Goal: Information Seeking & Learning: Compare options

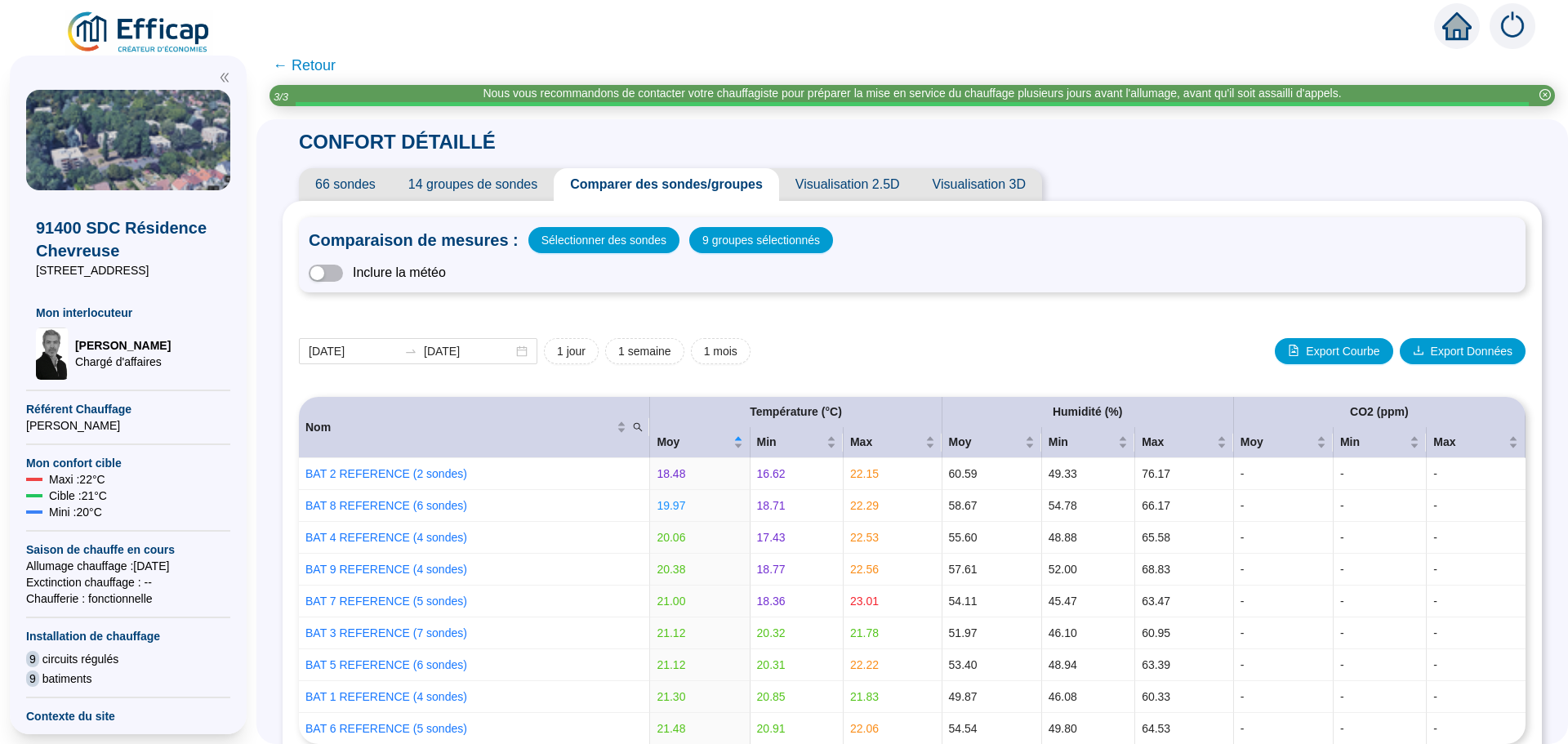
scroll to position [732, 0]
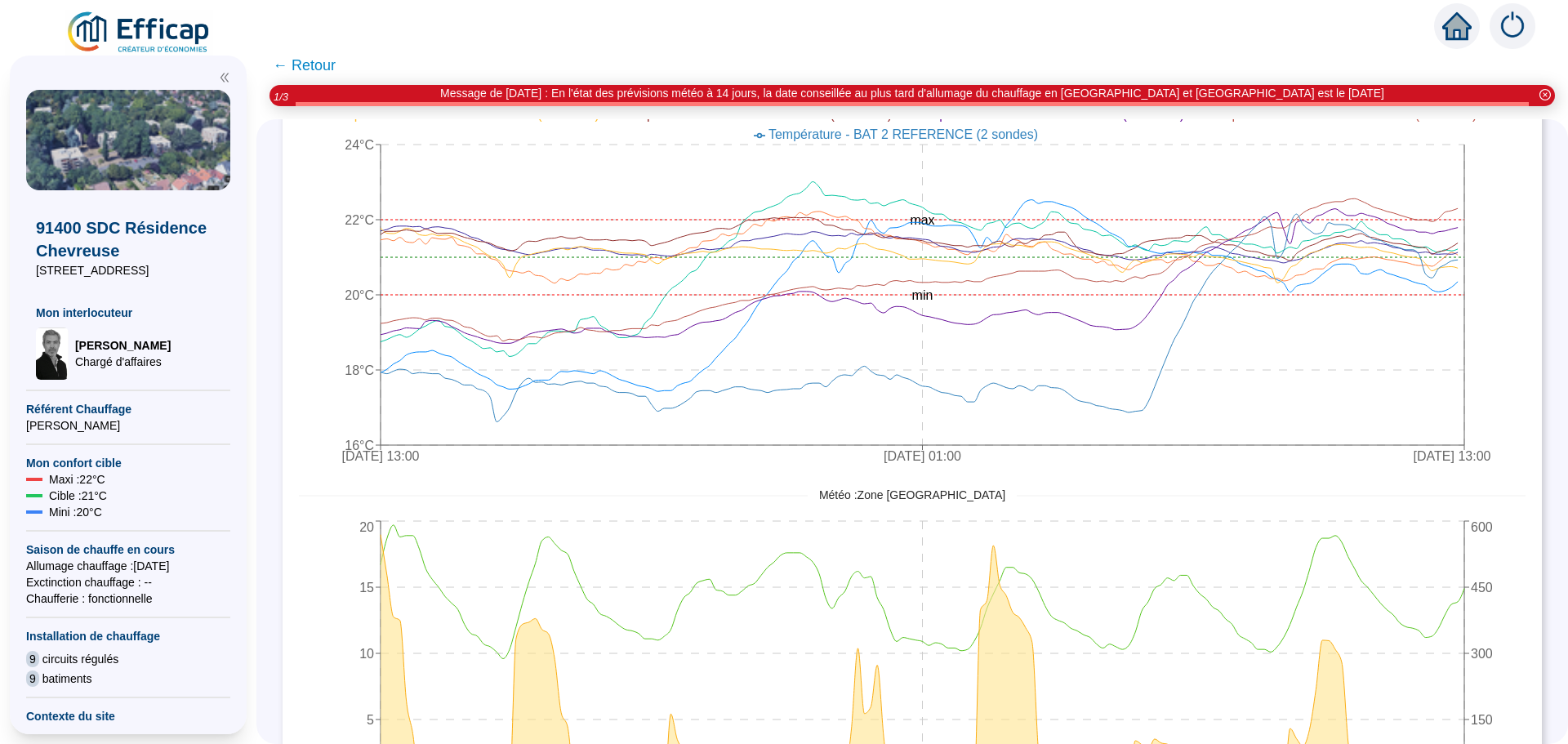
click at [311, 61] on span "← Retour" at bounding box center [304, 65] width 63 height 23
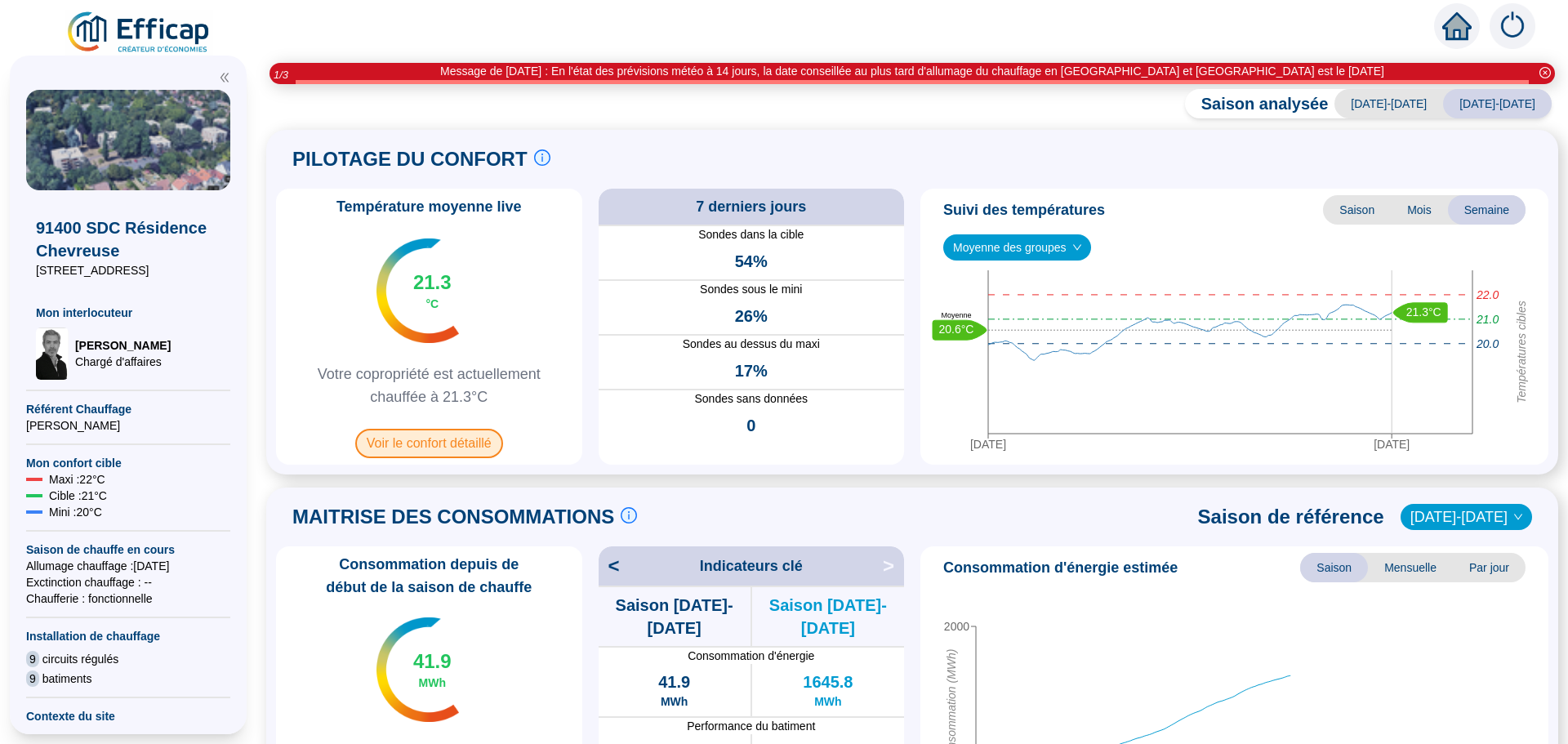
click at [436, 440] on span "Voir le confort détaillé" at bounding box center [429, 443] width 148 height 29
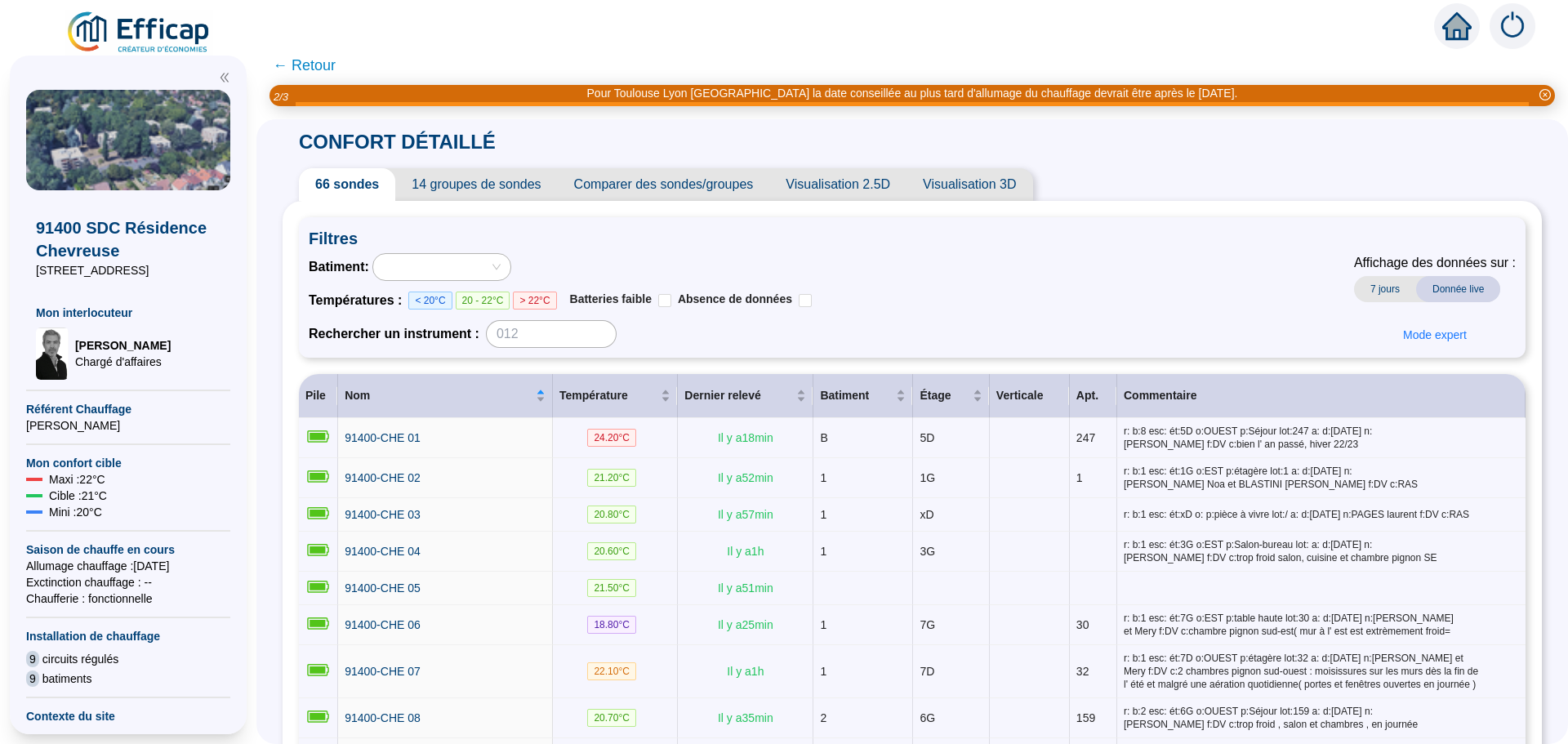
click at [660, 188] on span "Comparer des sondes/groupes" at bounding box center [663, 185] width 212 height 33
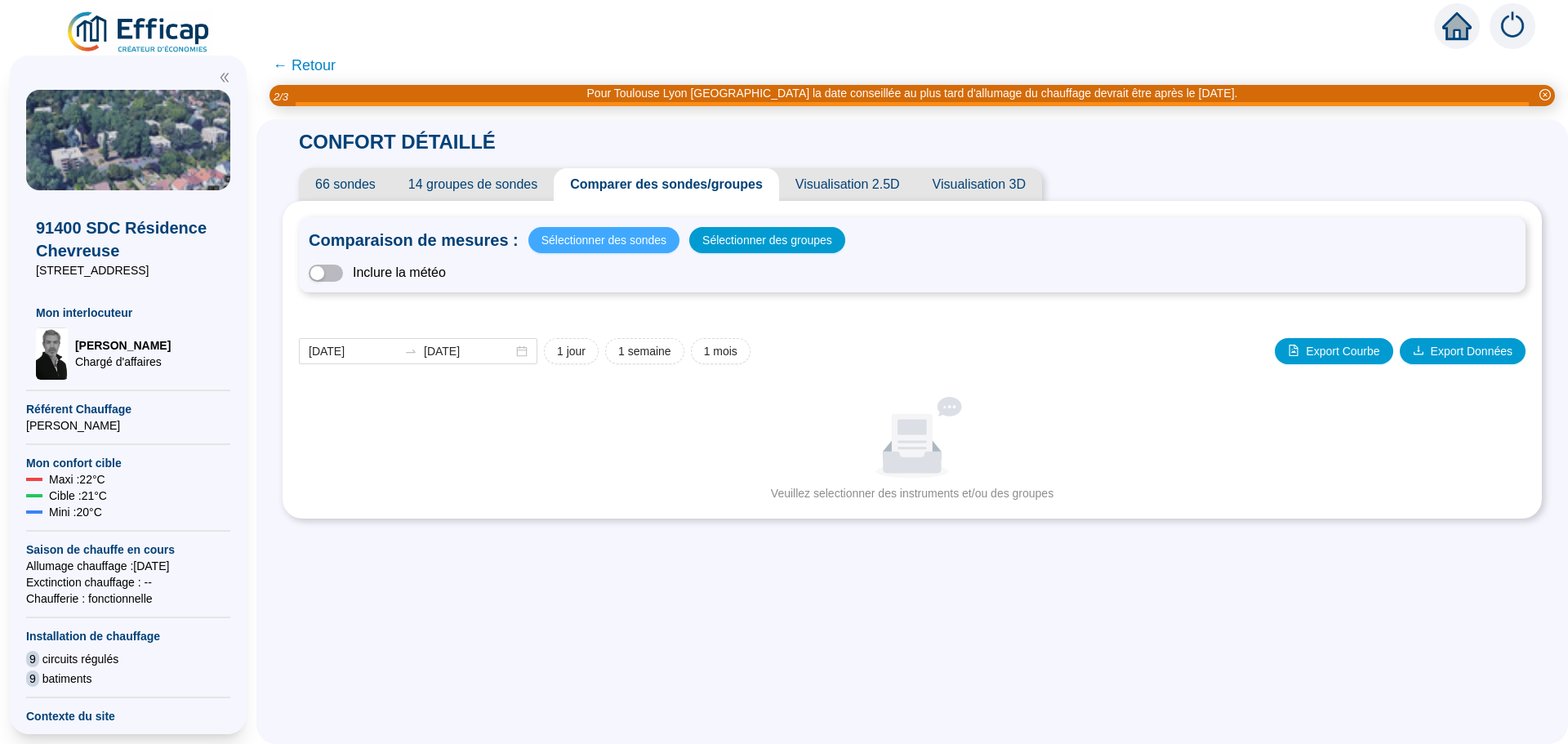
click at [602, 236] on span "Sélectionner des sondes" at bounding box center [603, 239] width 125 height 23
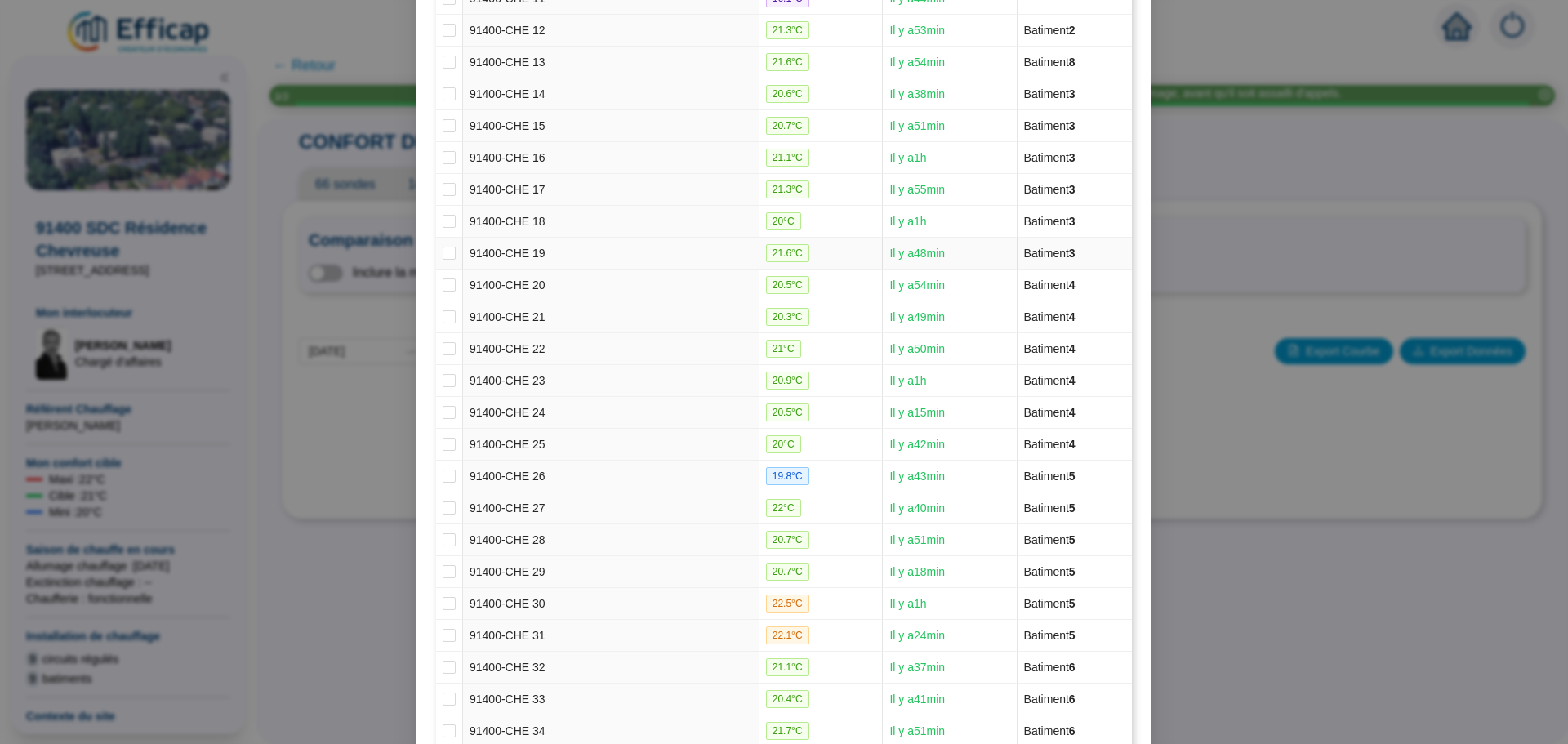
scroll to position [571, 0]
click at [443, 283] on input "checkbox" at bounding box center [449, 283] width 13 height 13
checkbox input "true"
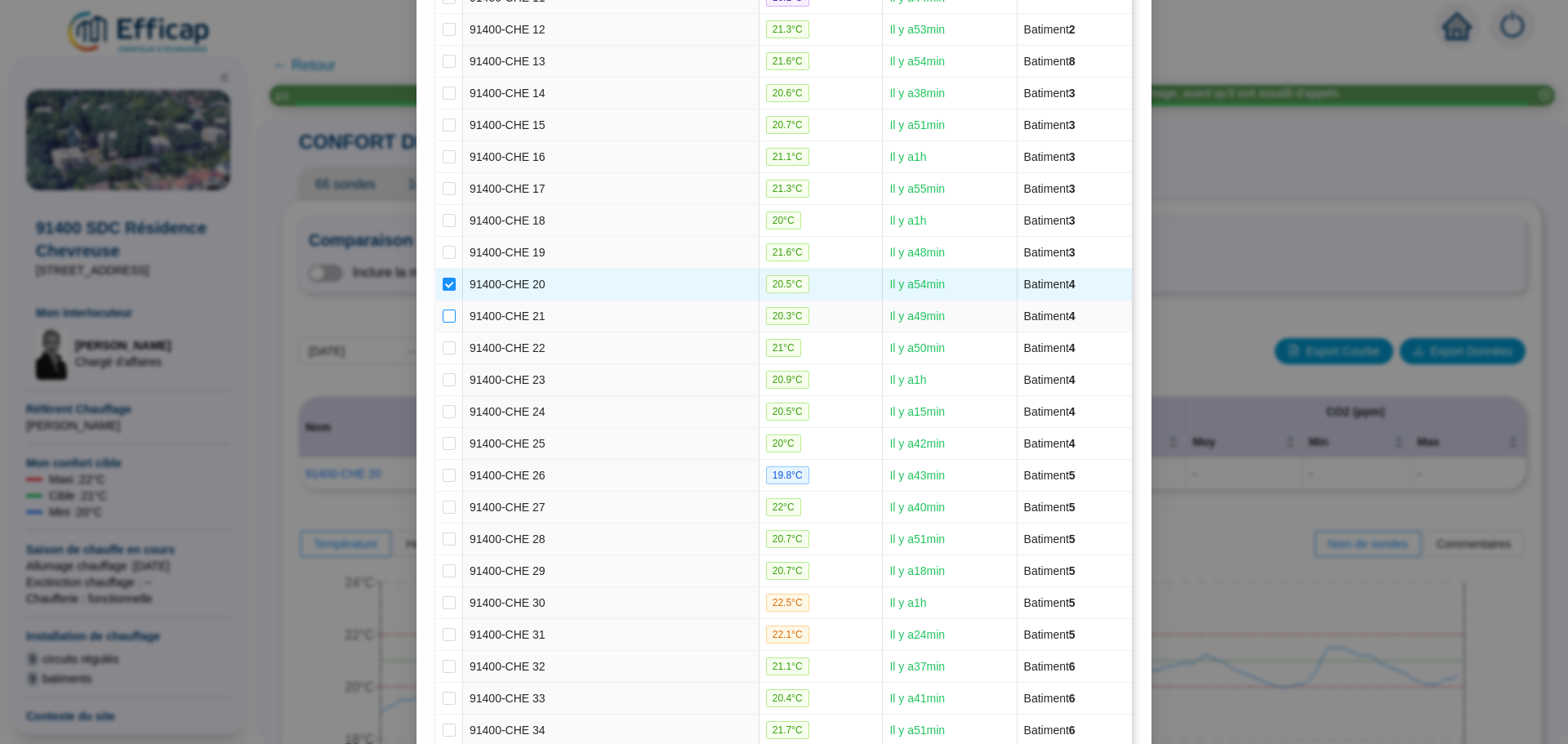
click at [443, 310] on input "checkbox" at bounding box center [449, 315] width 13 height 13
checkbox input "true"
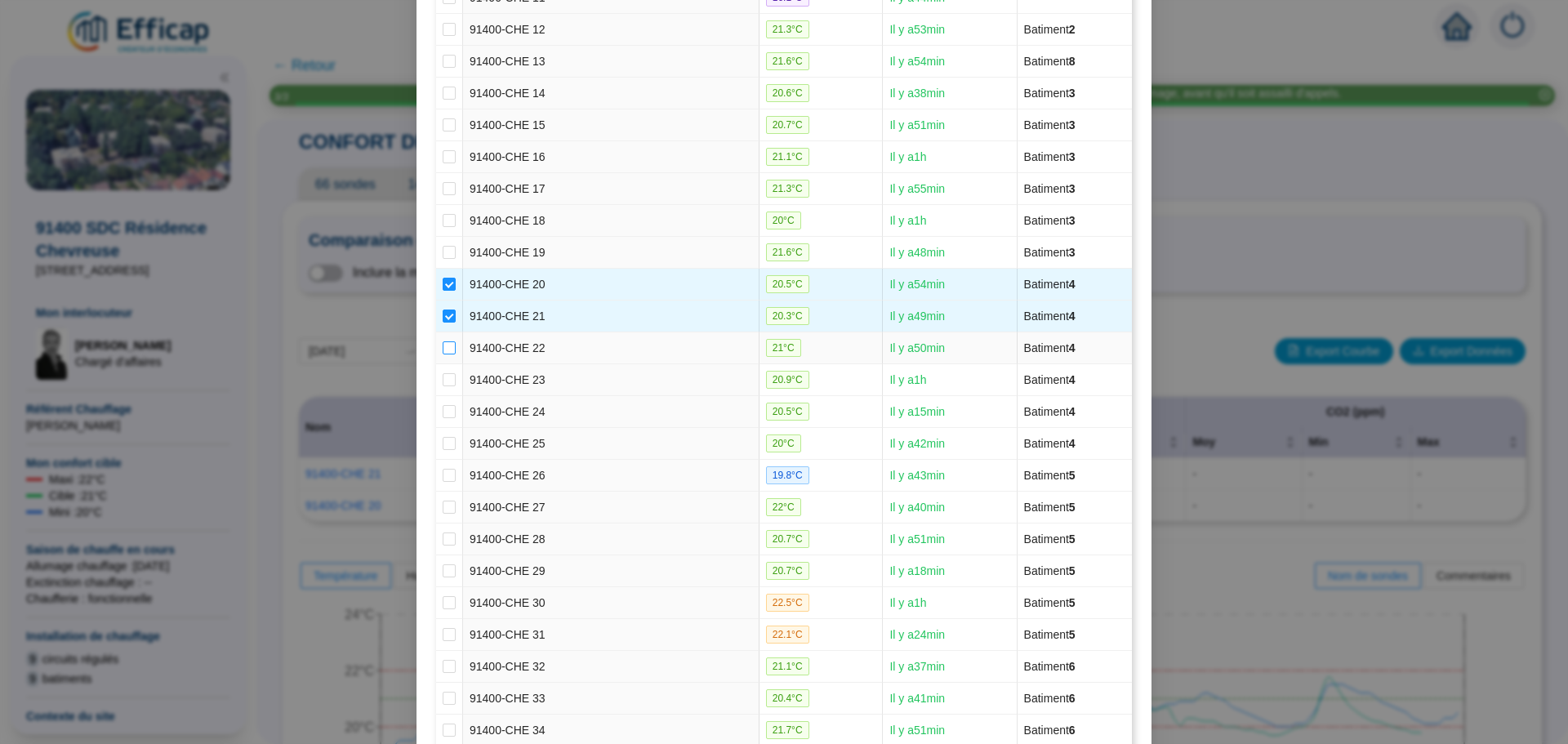
click at [445, 350] on input "checkbox" at bounding box center [449, 347] width 13 height 13
checkbox input "true"
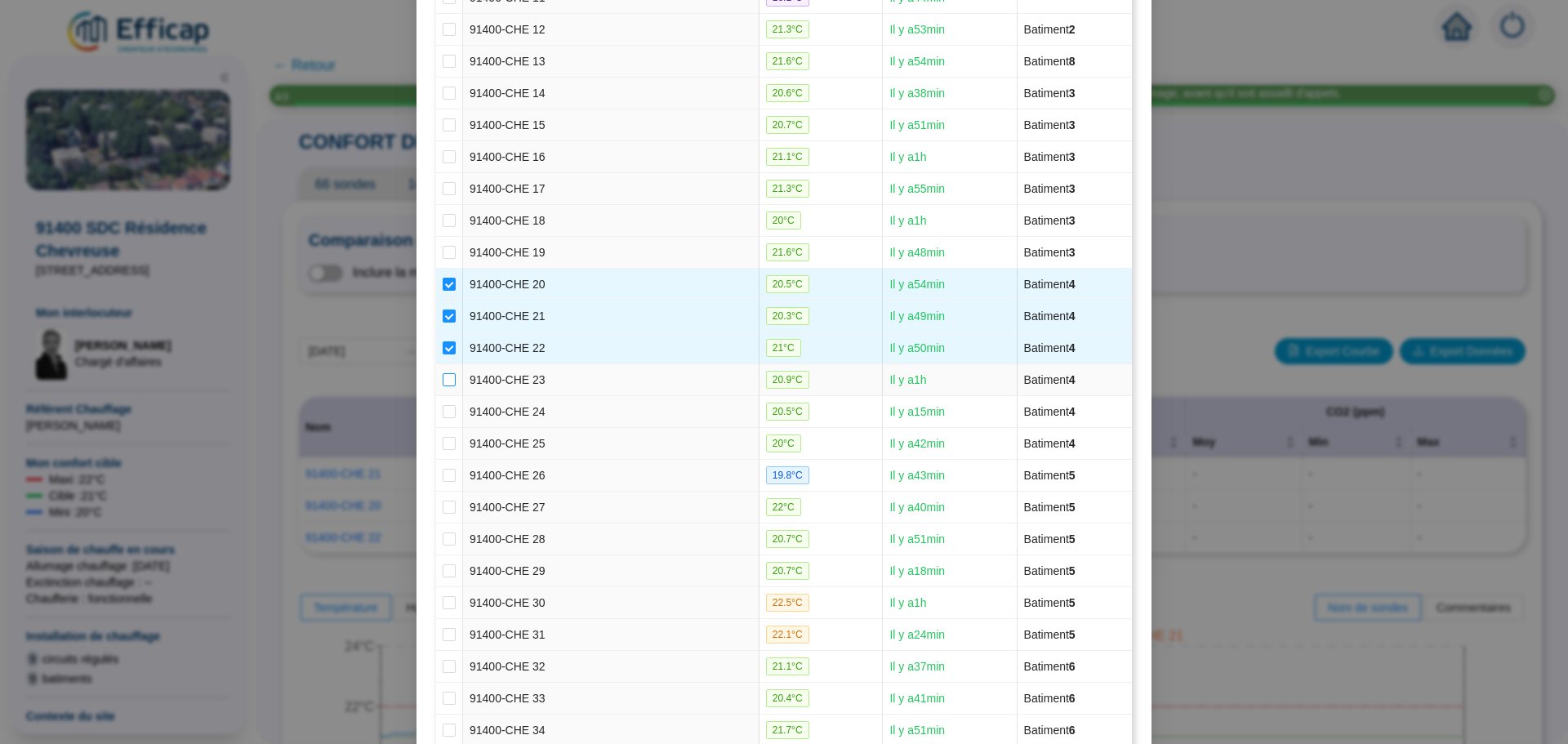
click at [445, 378] on input "checkbox" at bounding box center [449, 379] width 13 height 13
checkbox input "true"
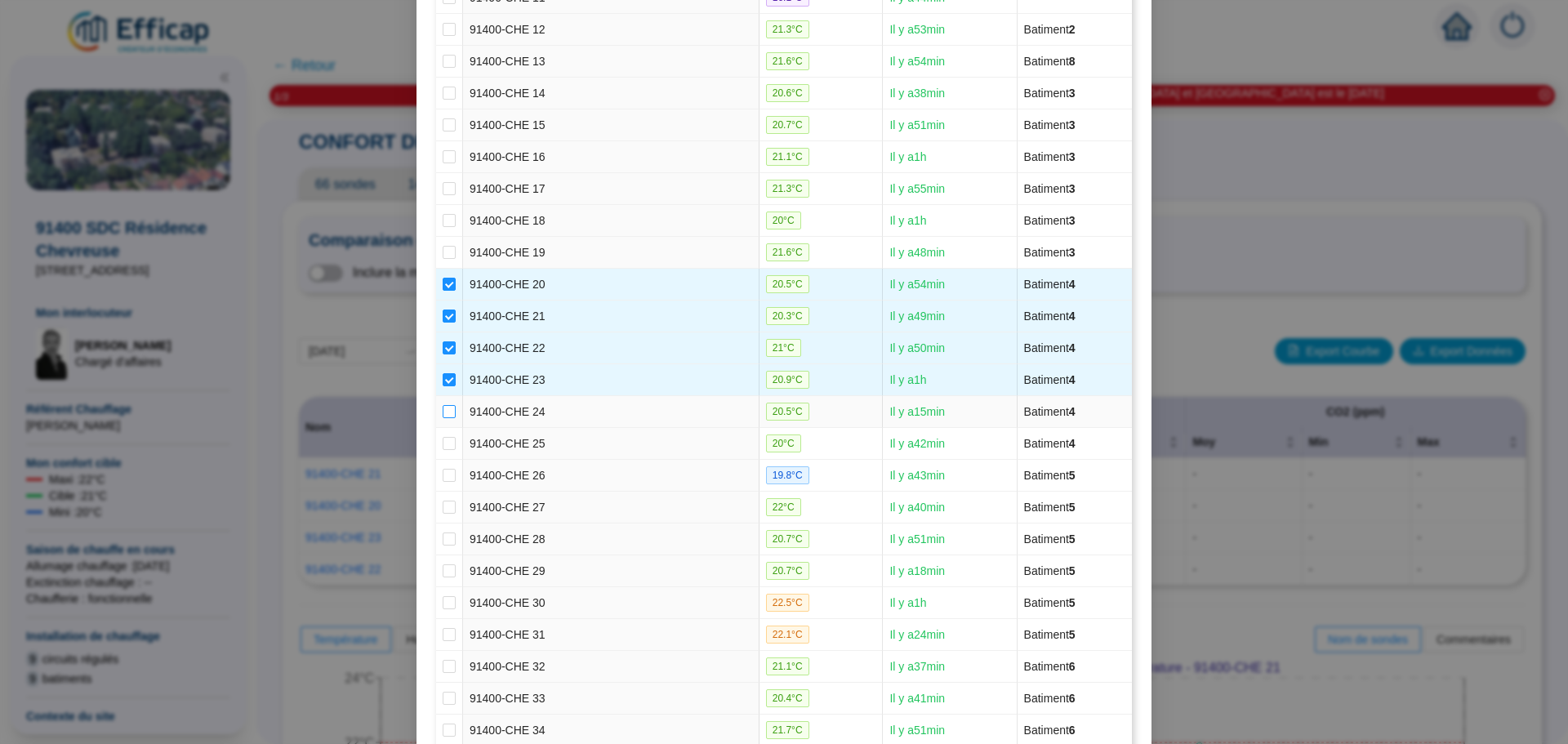
click at [445, 413] on input "checkbox" at bounding box center [449, 411] width 13 height 13
checkbox input "true"
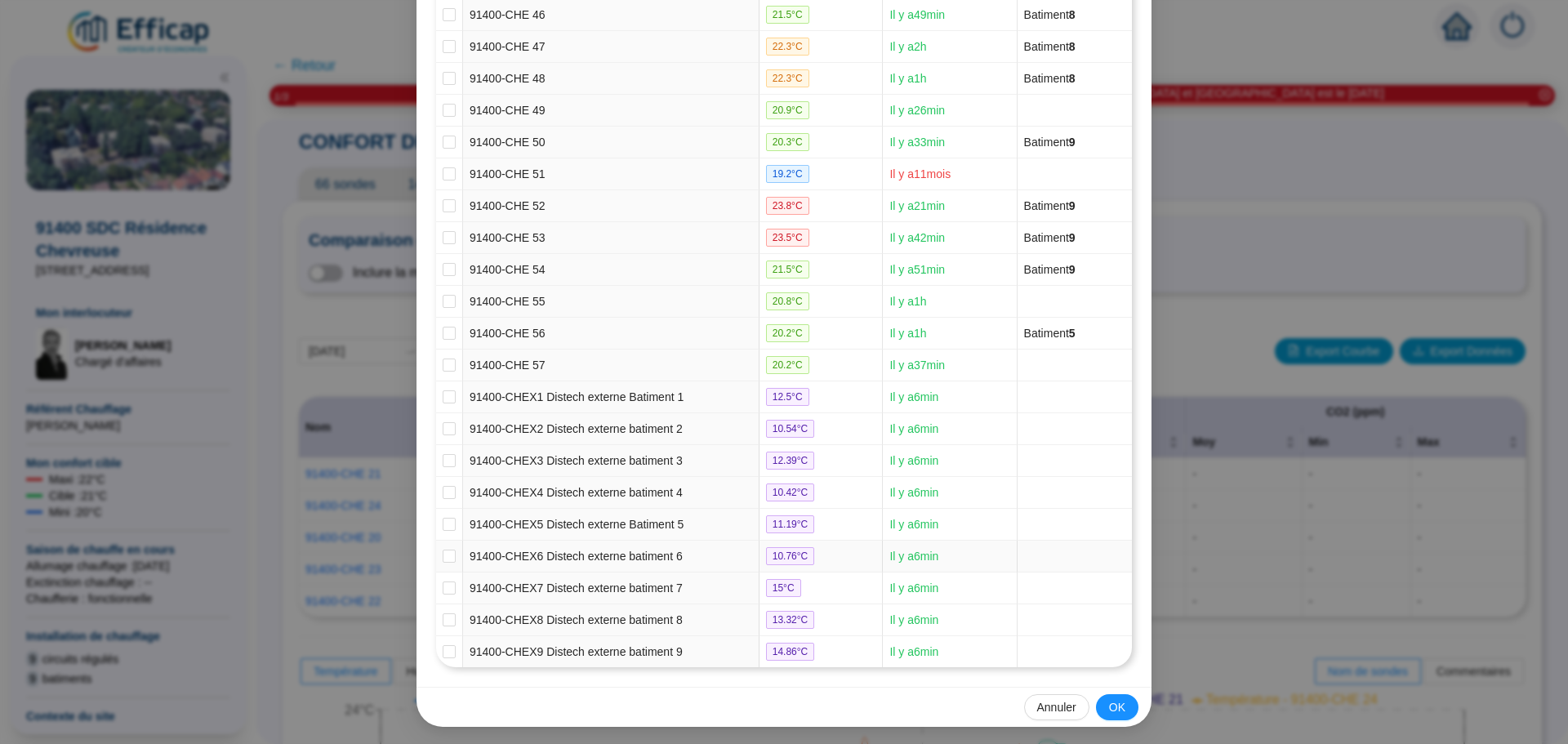
scroll to position [1672, 0]
click at [1097, 704] on button "OK" at bounding box center [1117, 705] width 43 height 26
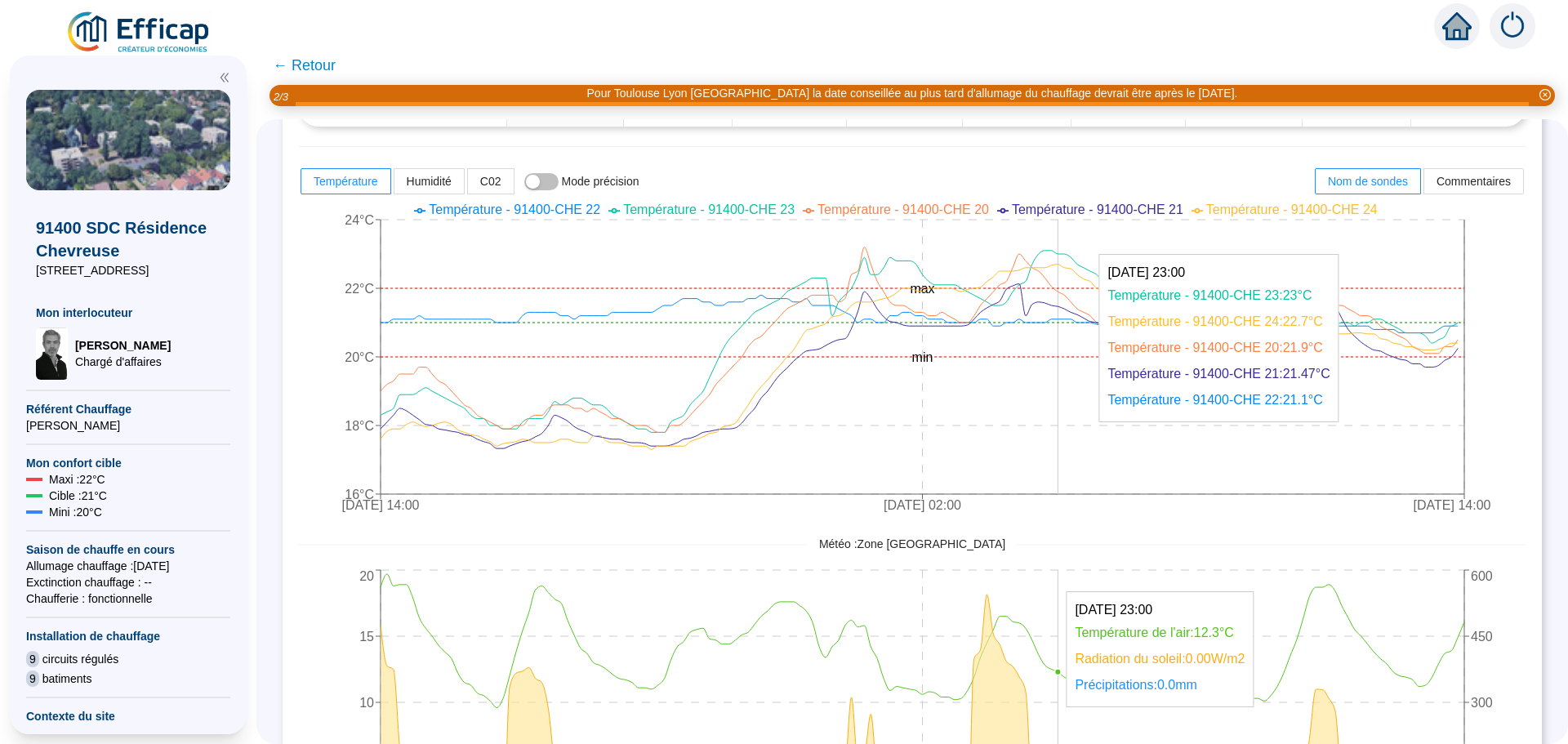
scroll to position [408, 0]
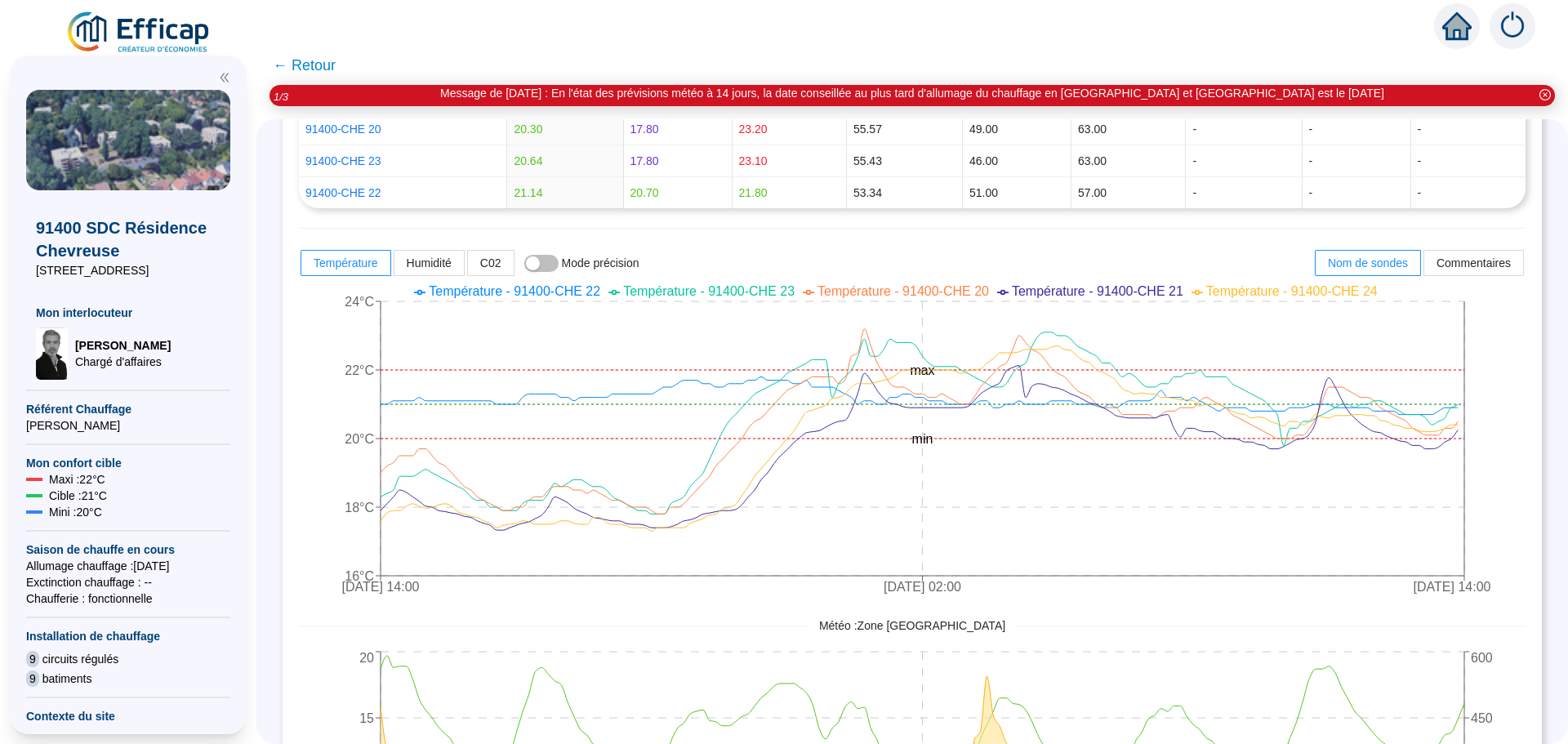
click at [310, 64] on span "← Retour" at bounding box center [304, 65] width 63 height 23
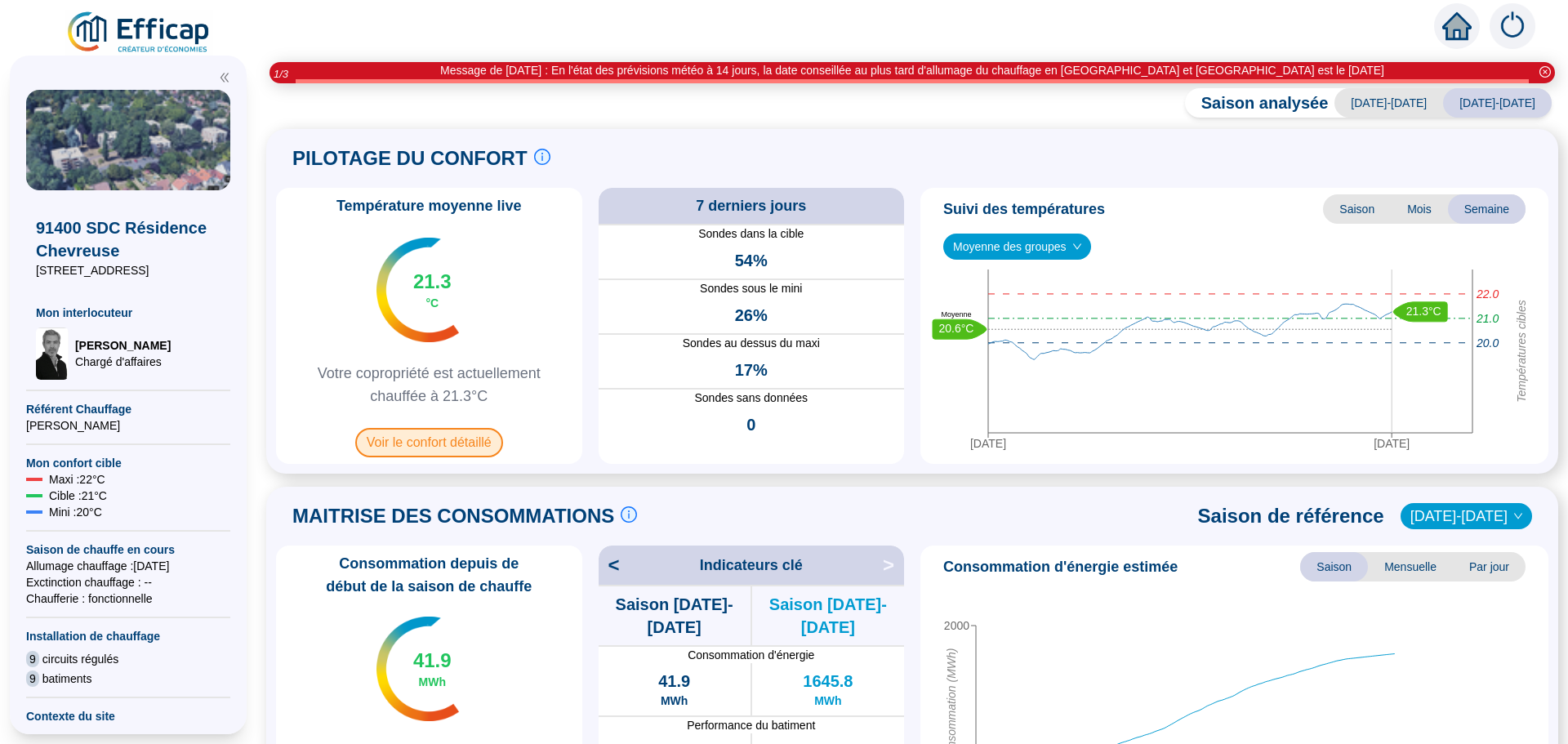
click at [465, 449] on span "Voir le confort détaillé" at bounding box center [429, 442] width 148 height 29
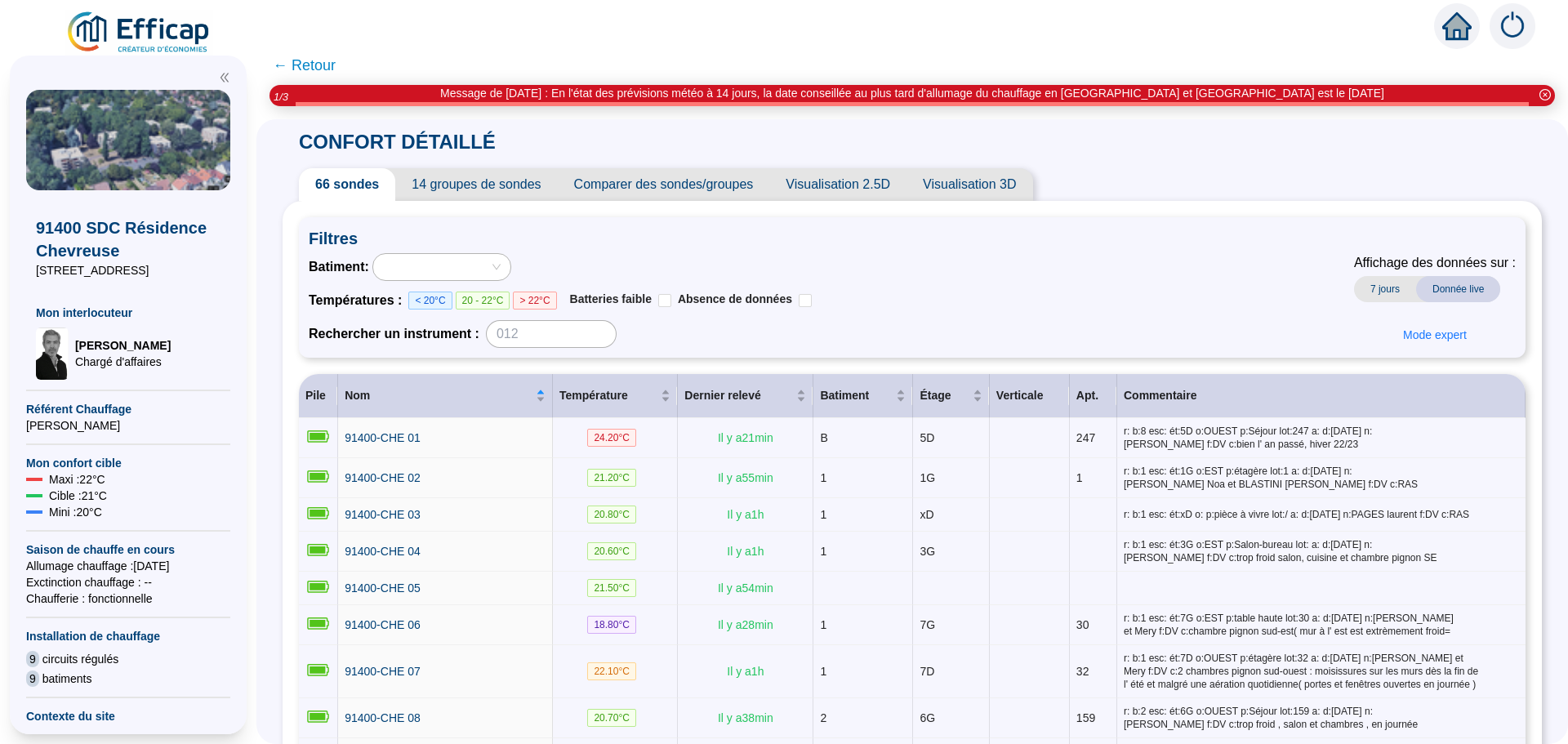
click at [722, 183] on span "Comparer des sondes/groupes" at bounding box center [663, 185] width 212 height 33
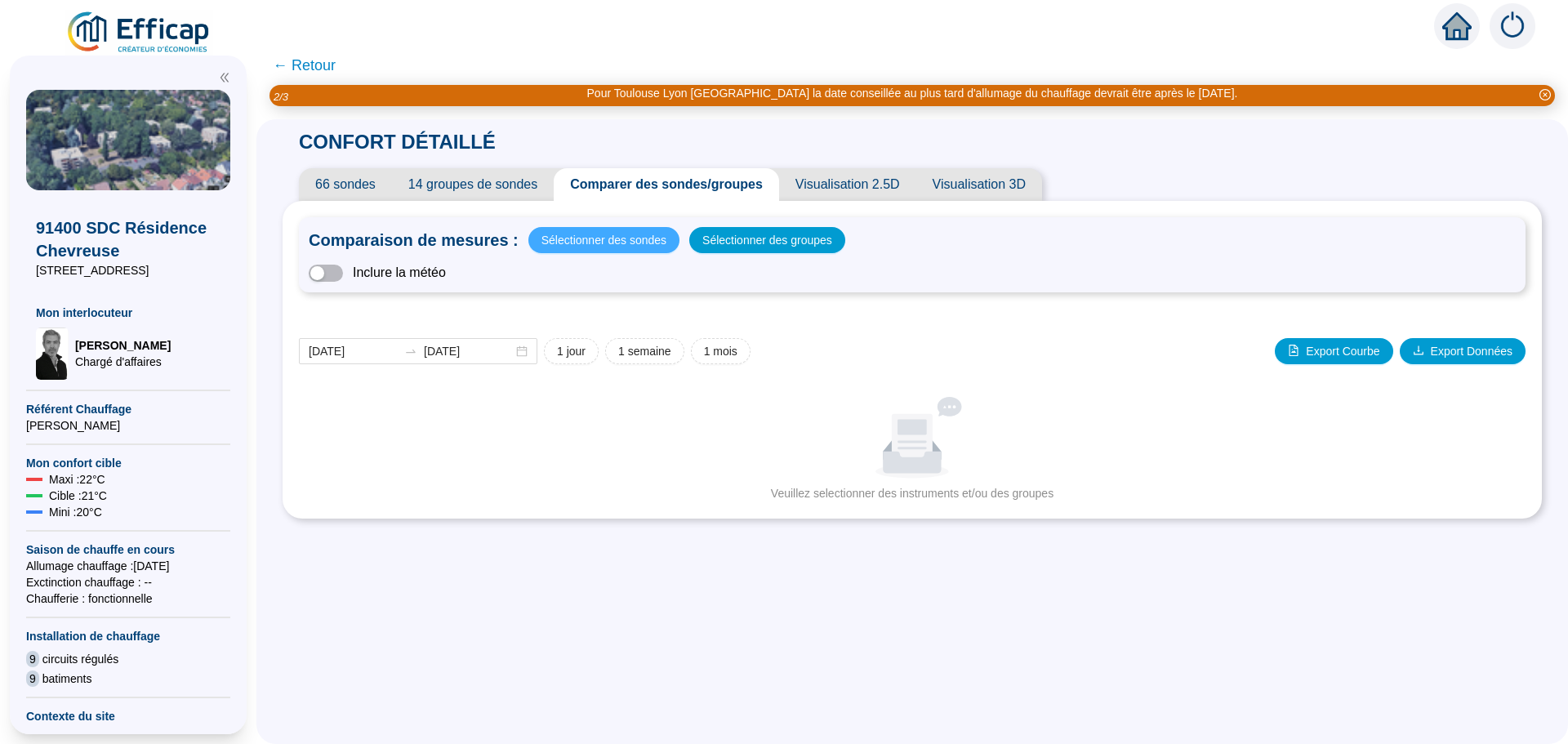
click at [620, 240] on span "Sélectionner des sondes" at bounding box center [603, 239] width 125 height 23
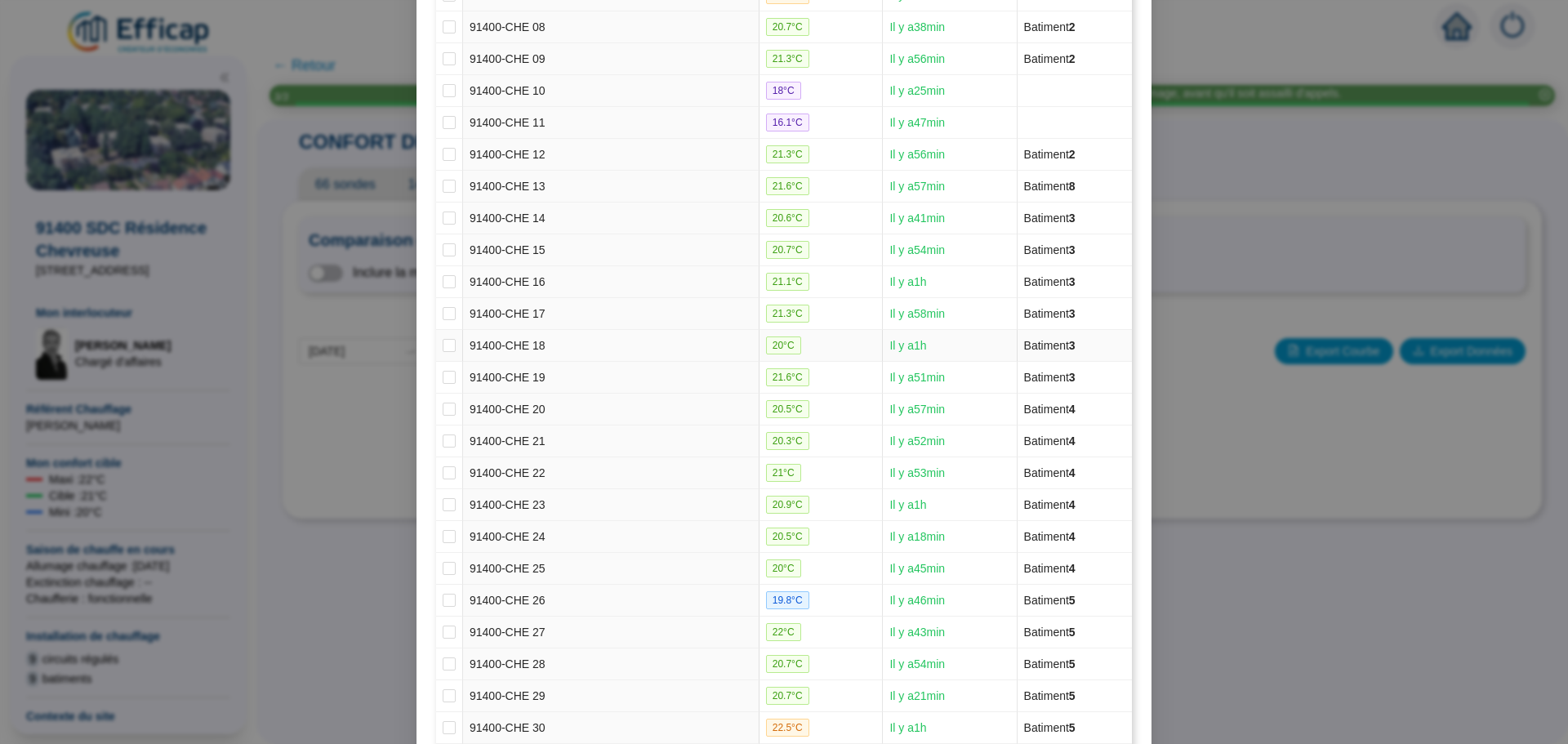
scroll to position [529, 0]
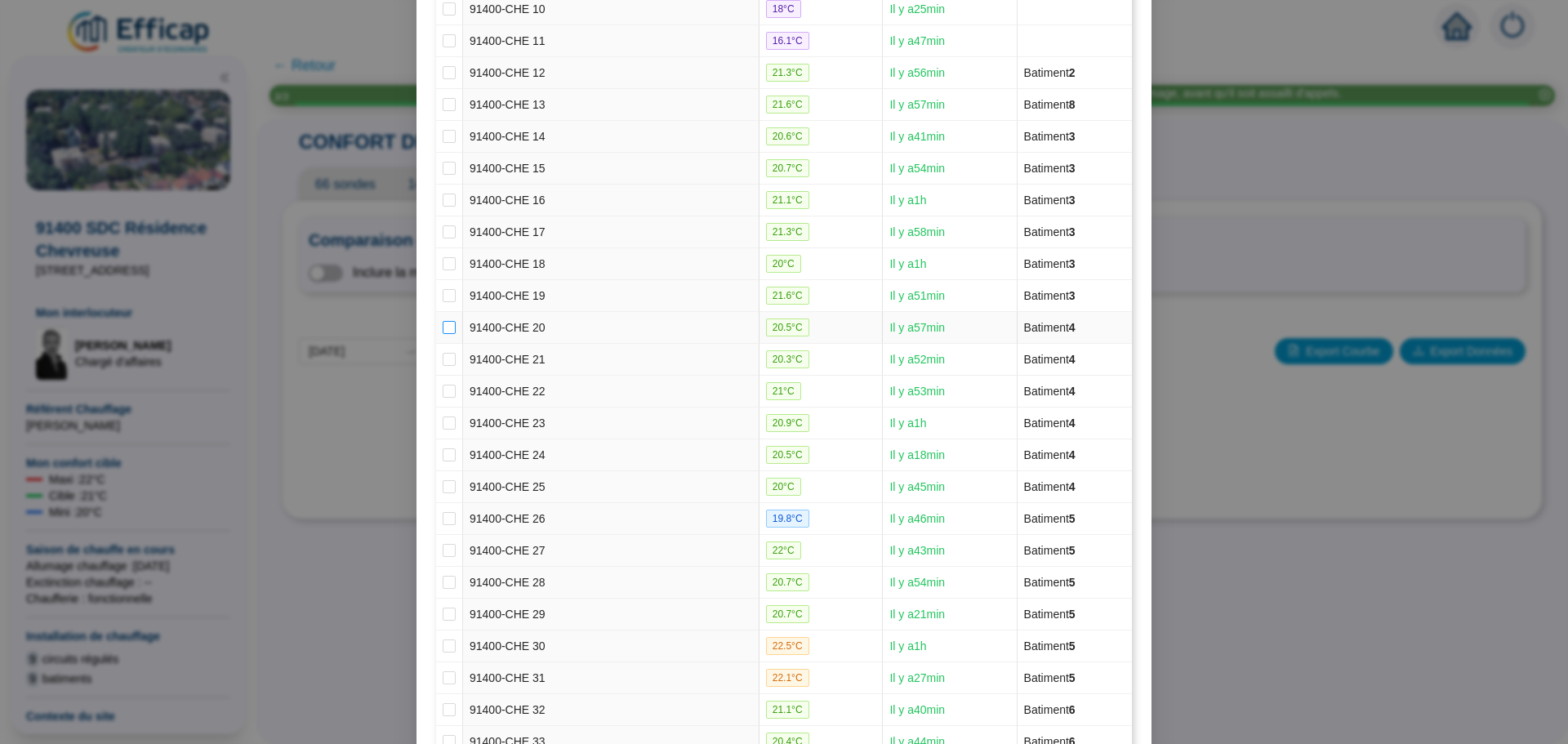
click at [445, 328] on input "checkbox" at bounding box center [449, 327] width 13 height 13
checkbox input "true"
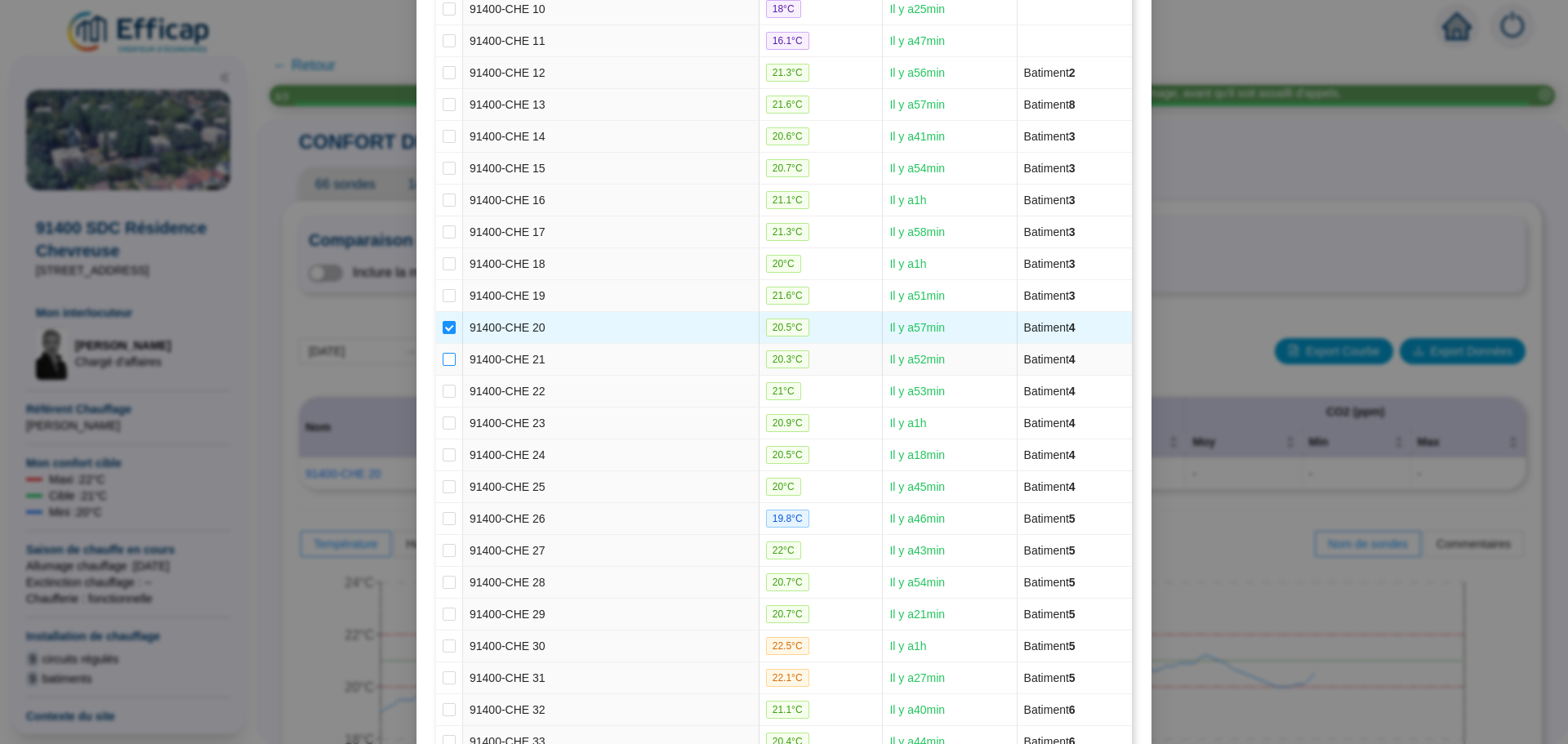
click at [443, 361] on input "checkbox" at bounding box center [449, 359] width 13 height 13
checkbox input "true"
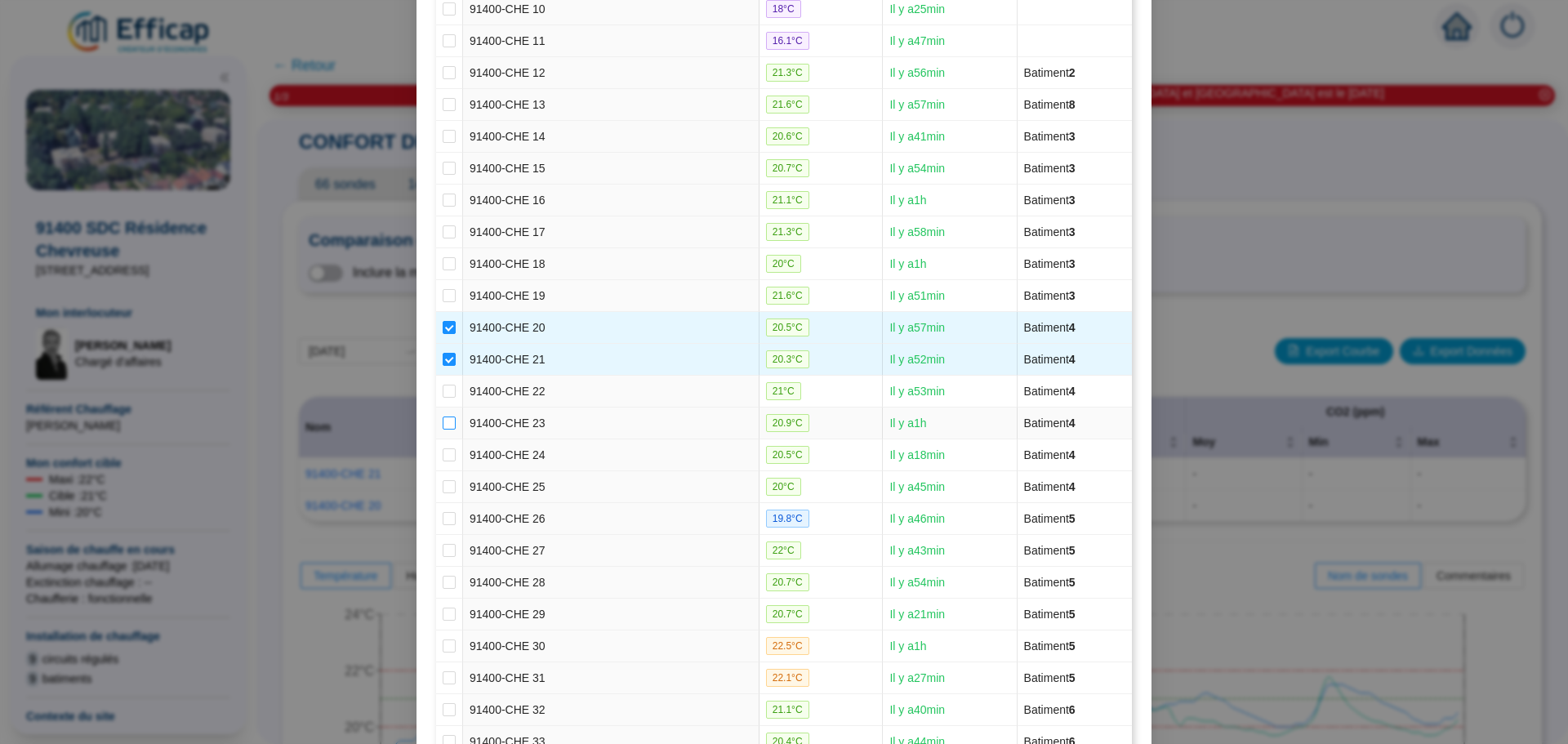
click at [445, 425] on input "checkbox" at bounding box center [449, 423] width 13 height 13
checkbox input "true"
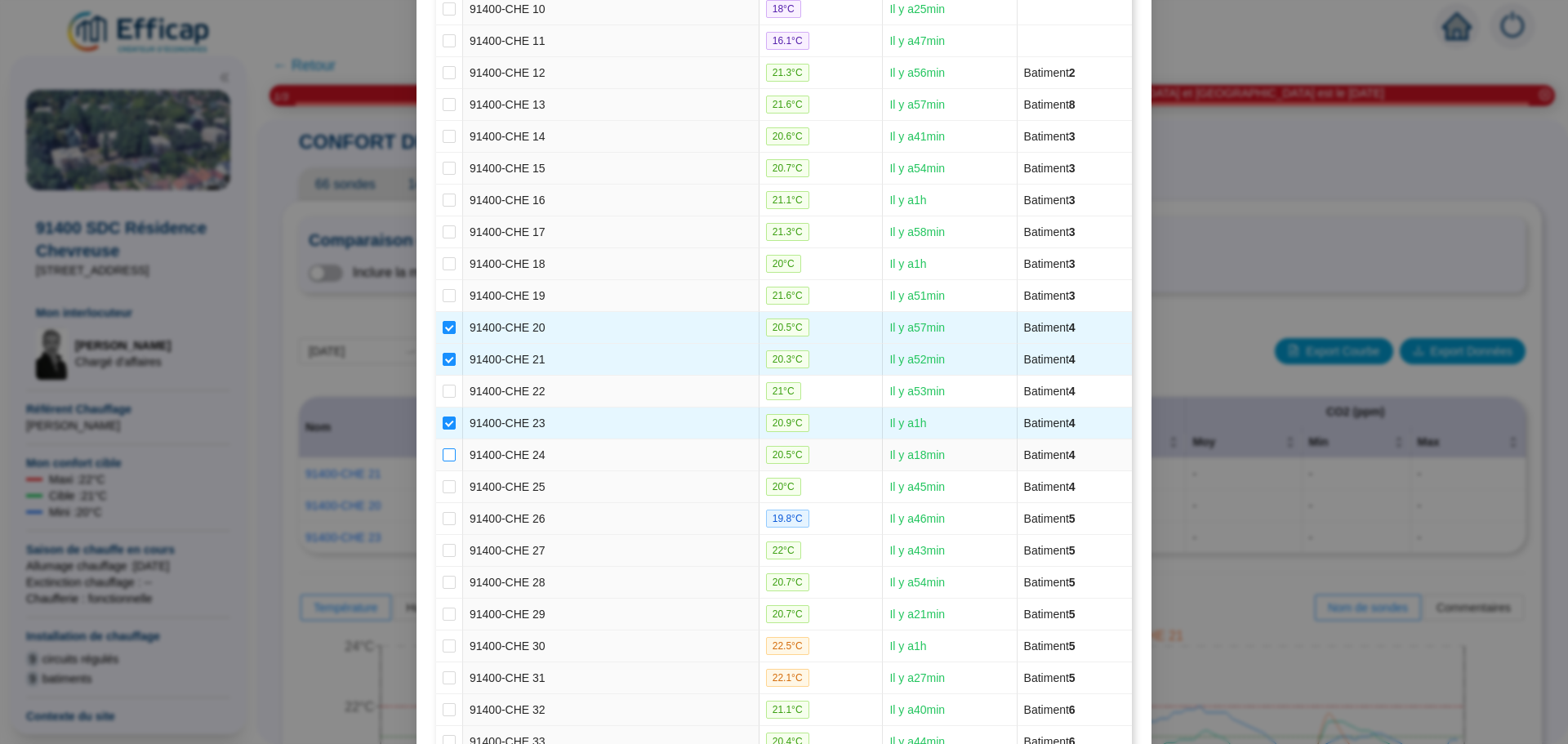
click at [445, 458] on input "checkbox" at bounding box center [449, 455] width 13 height 13
checkbox input "true"
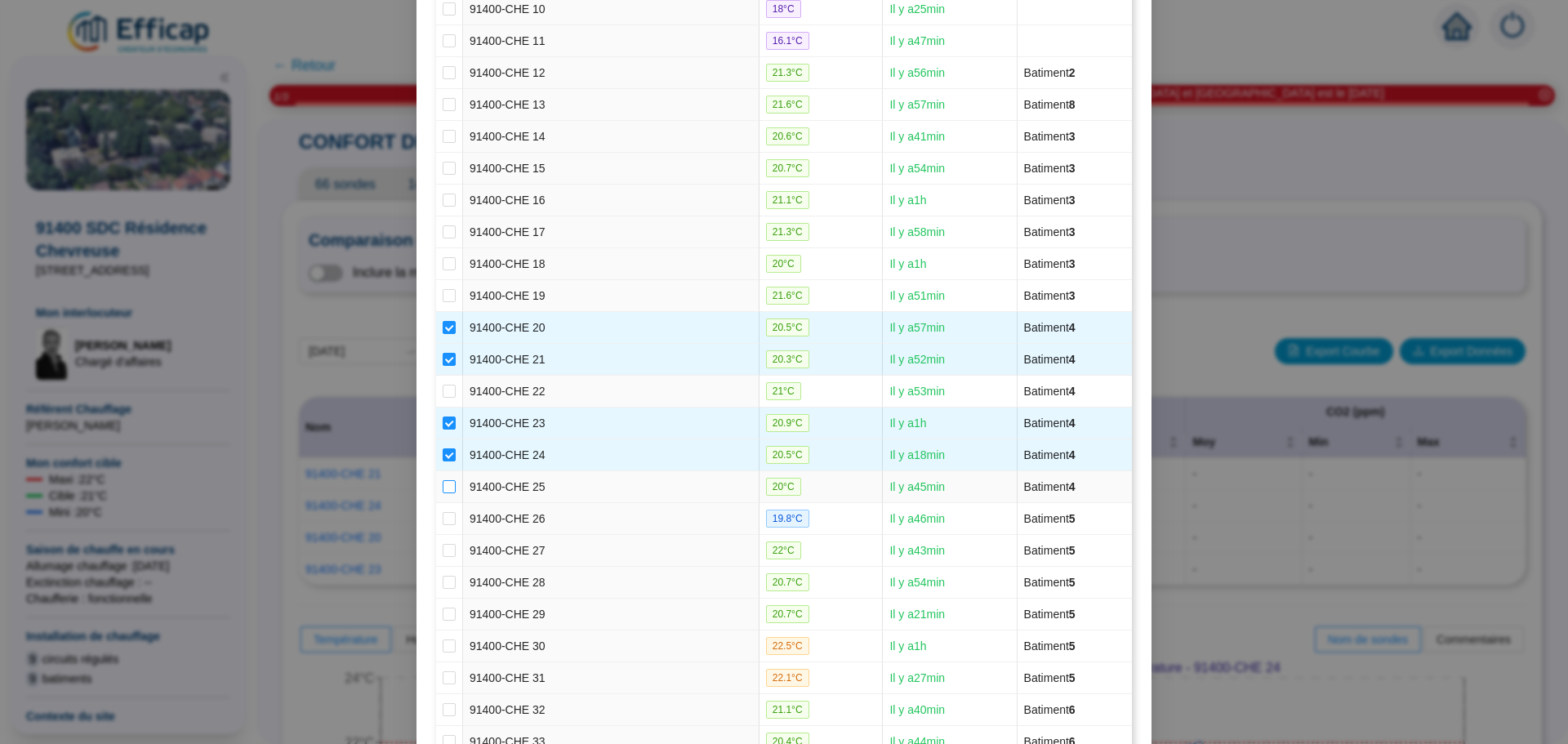
click at [443, 485] on input "checkbox" at bounding box center [449, 487] width 13 height 13
checkbox input "true"
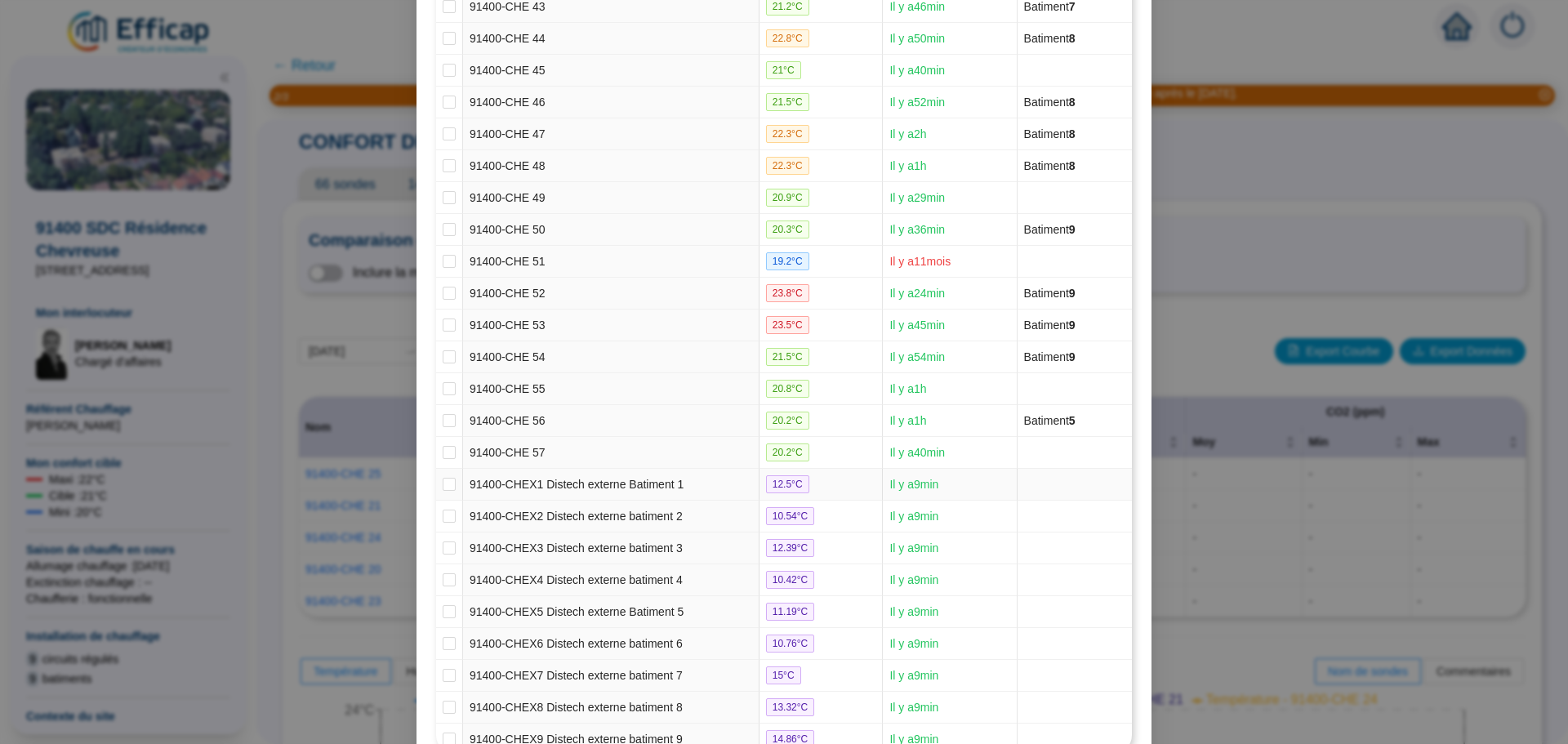
scroll to position [1672, 0]
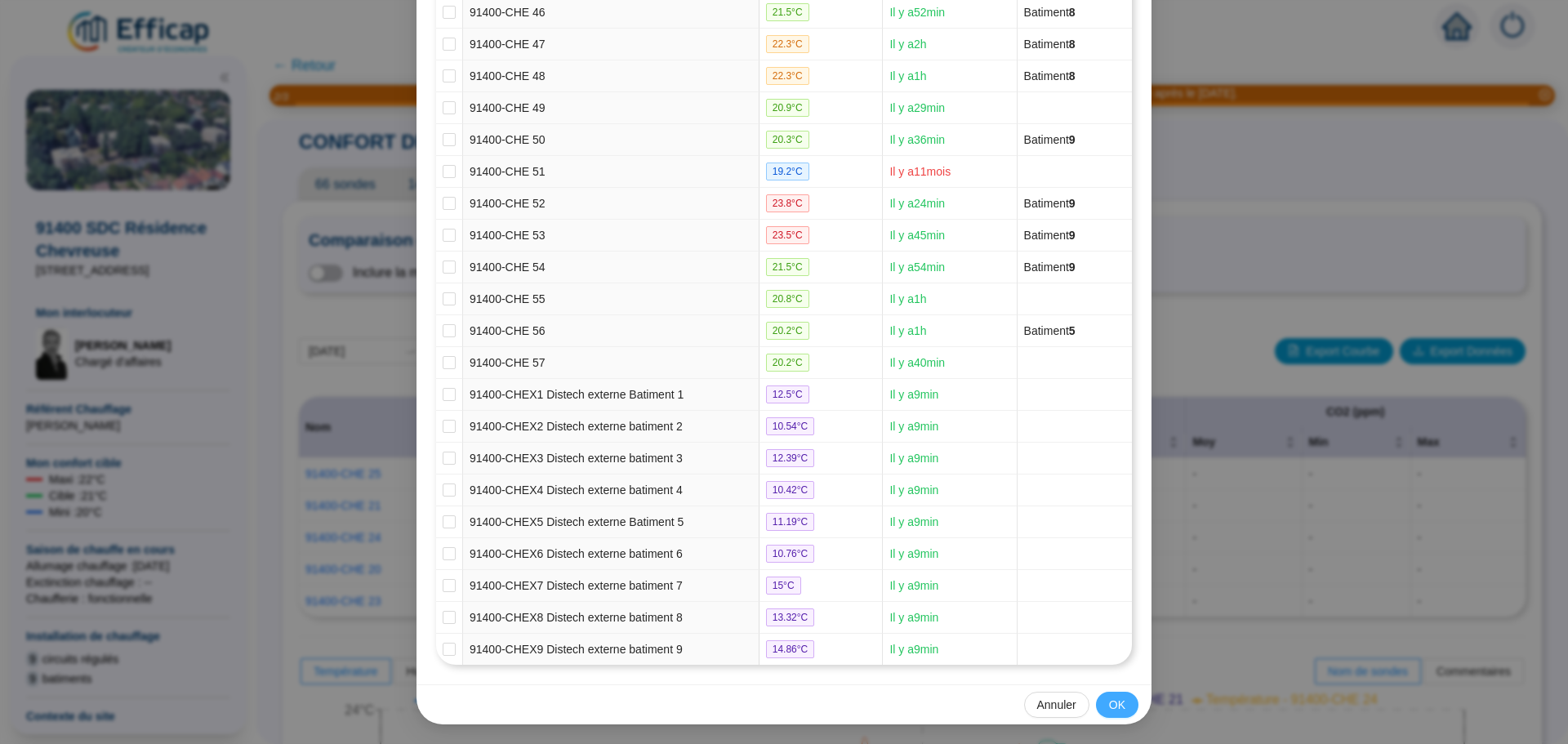
click at [1109, 701] on span "OK" at bounding box center [1117, 705] width 16 height 17
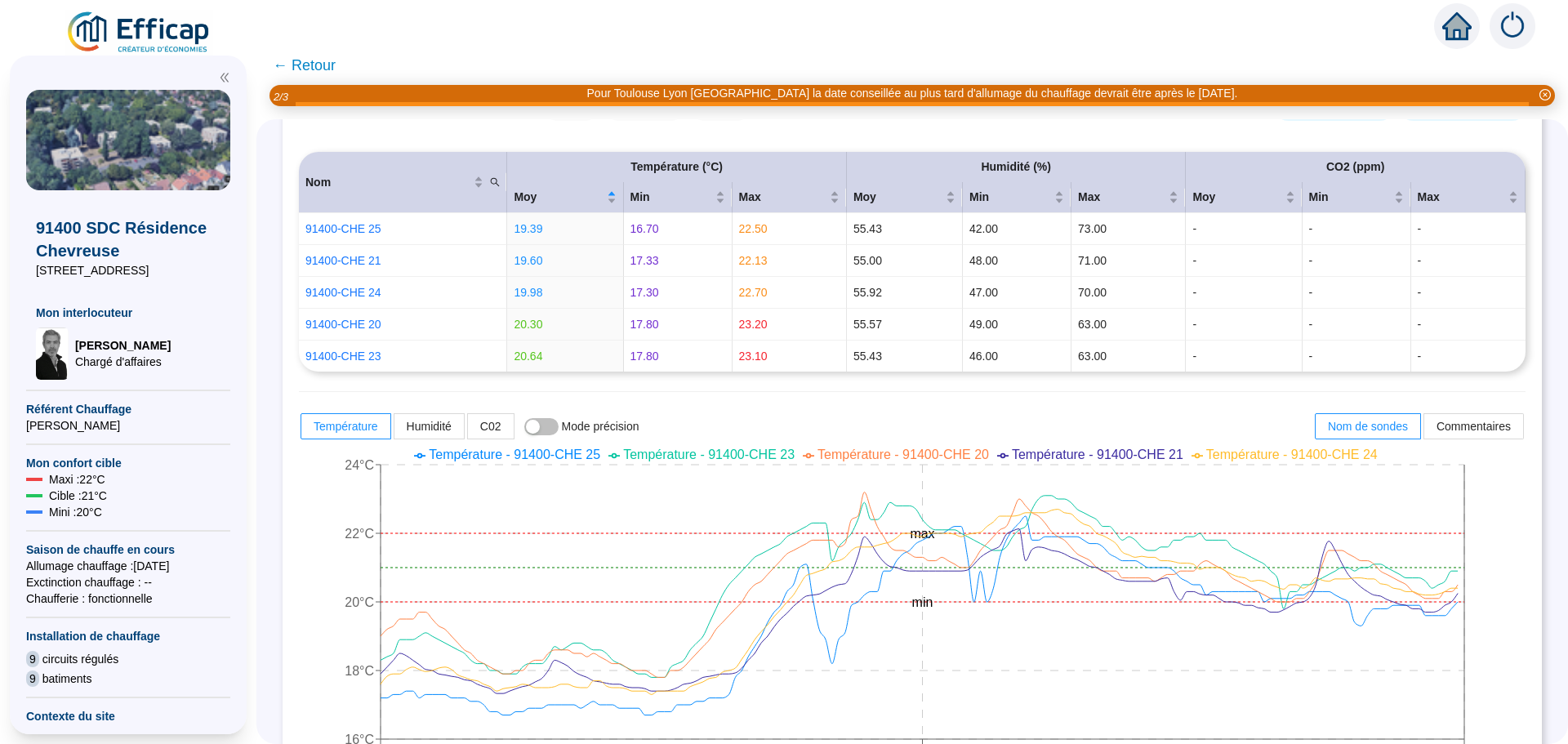
scroll to position [490, 0]
